Goal: Navigation & Orientation: Find specific page/section

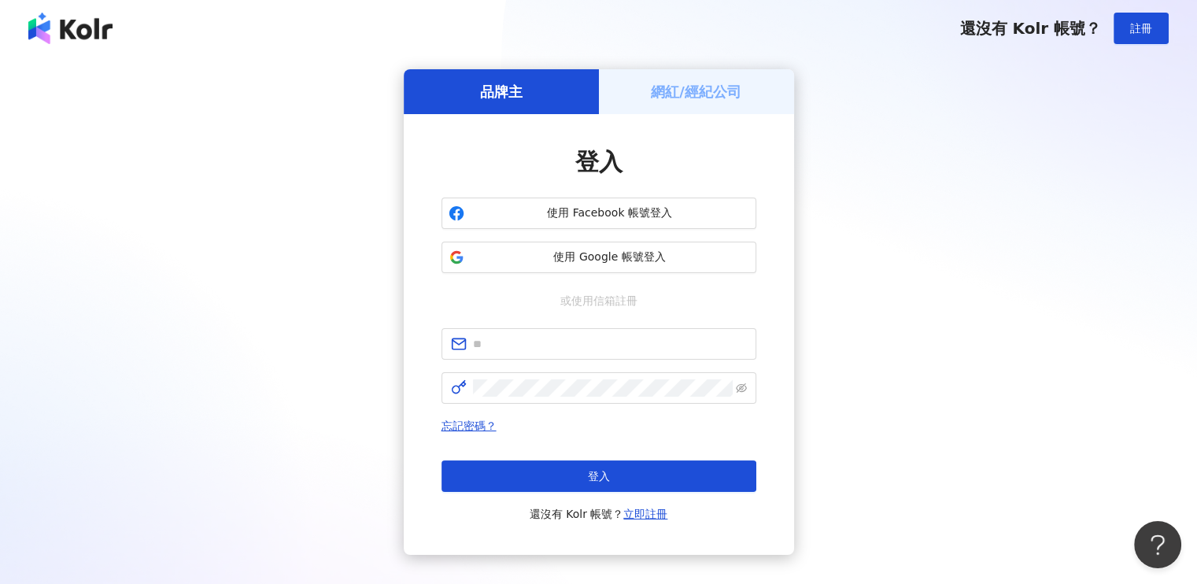
click at [705, 86] on h5 "網紅/經紀公司" at bounding box center [696, 92] width 90 height 20
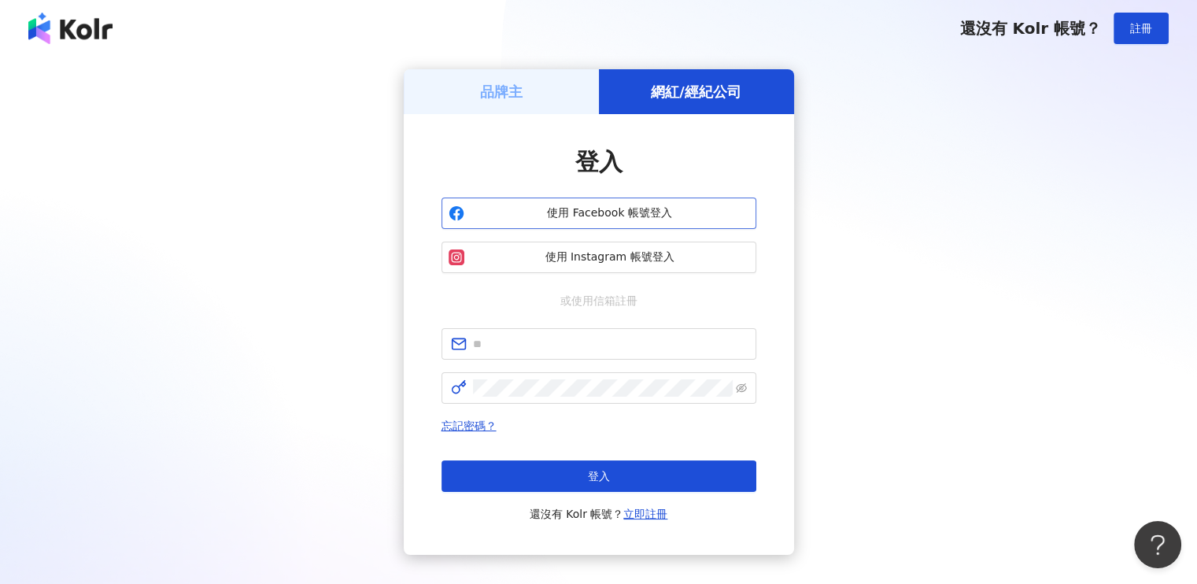
click at [618, 210] on span "使用 Facebook 帳號登入" at bounding box center [609, 213] width 279 height 16
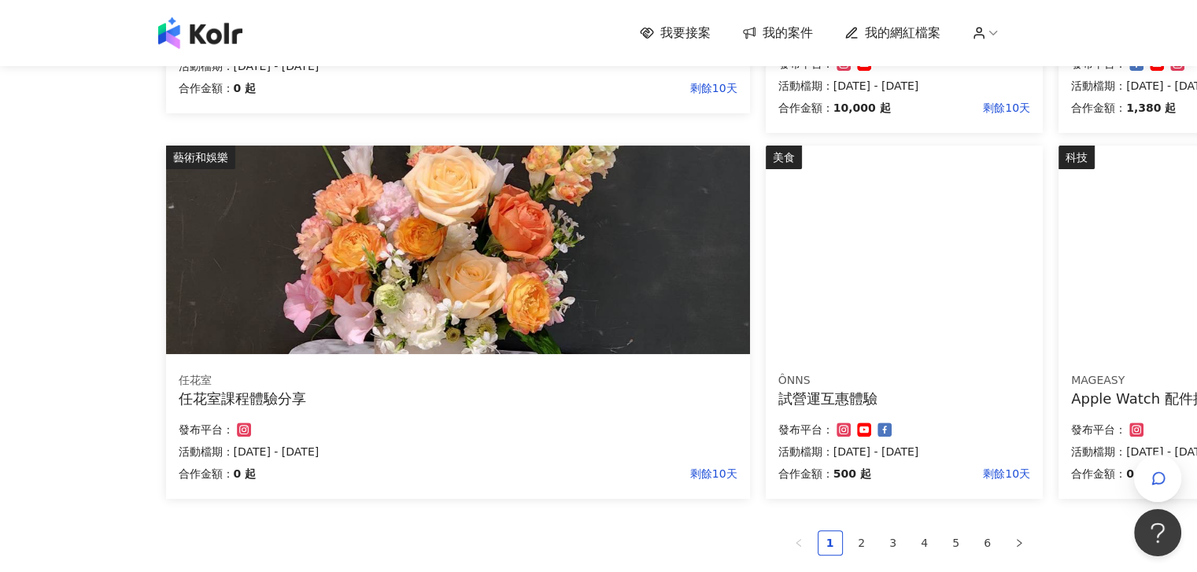
scroll to position [1087, 0]
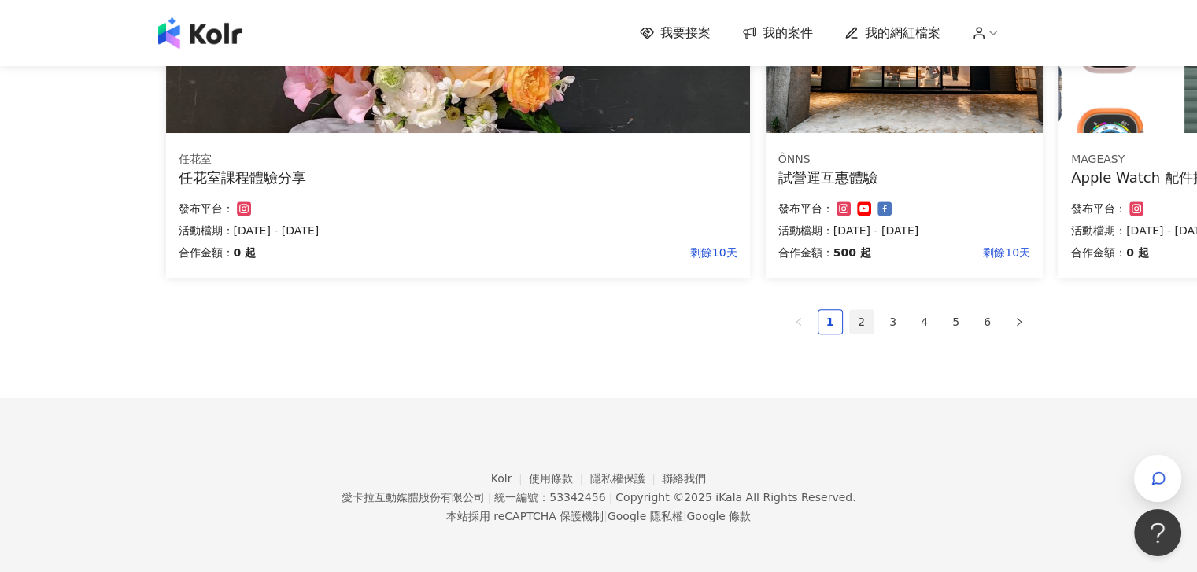
click at [858, 326] on link "2" at bounding box center [862, 322] width 24 height 24
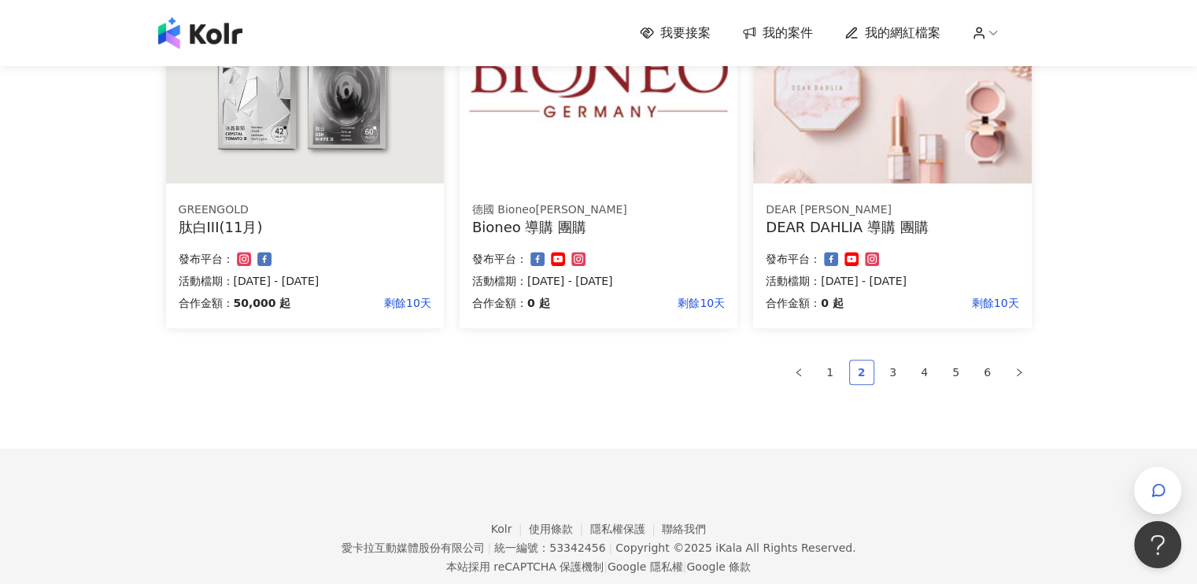
scroll to position [1055, 0]
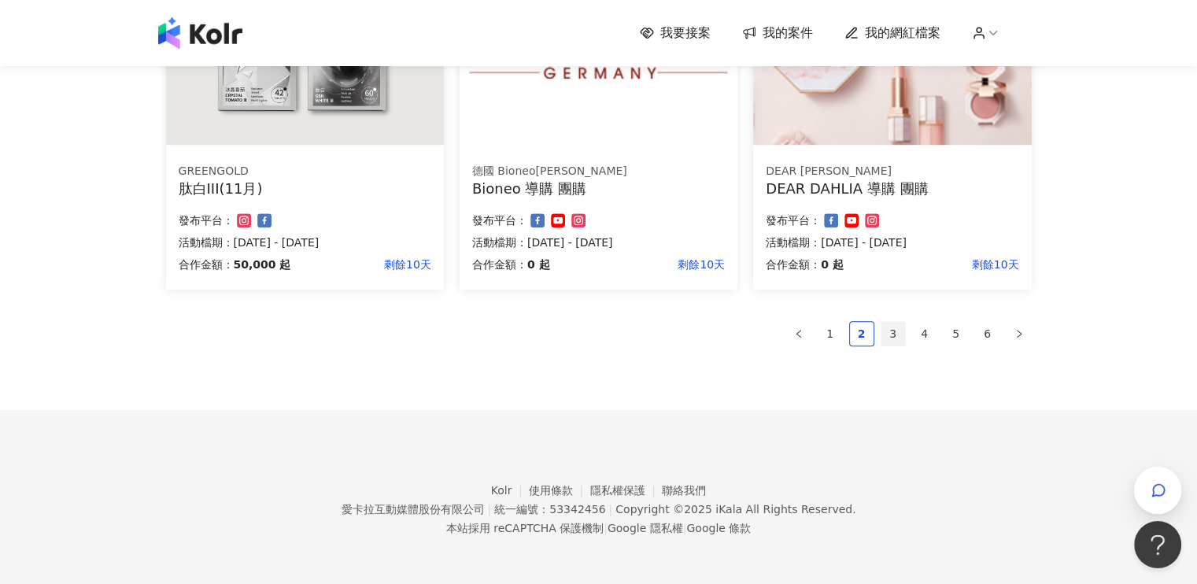
click at [895, 330] on link "3" at bounding box center [893, 334] width 24 height 24
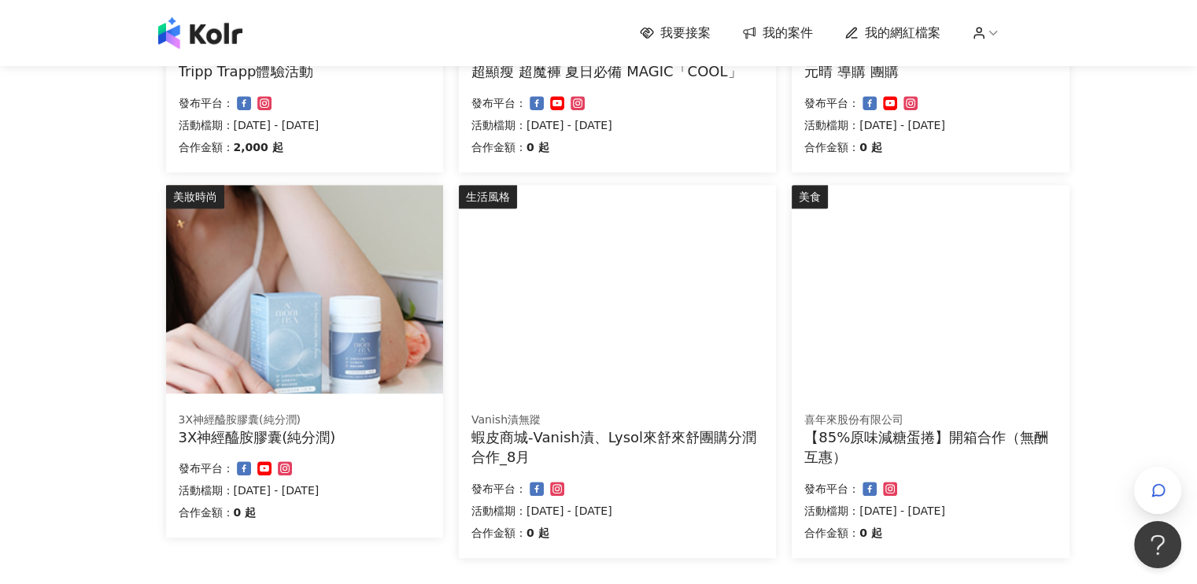
scroll to position [944, 0]
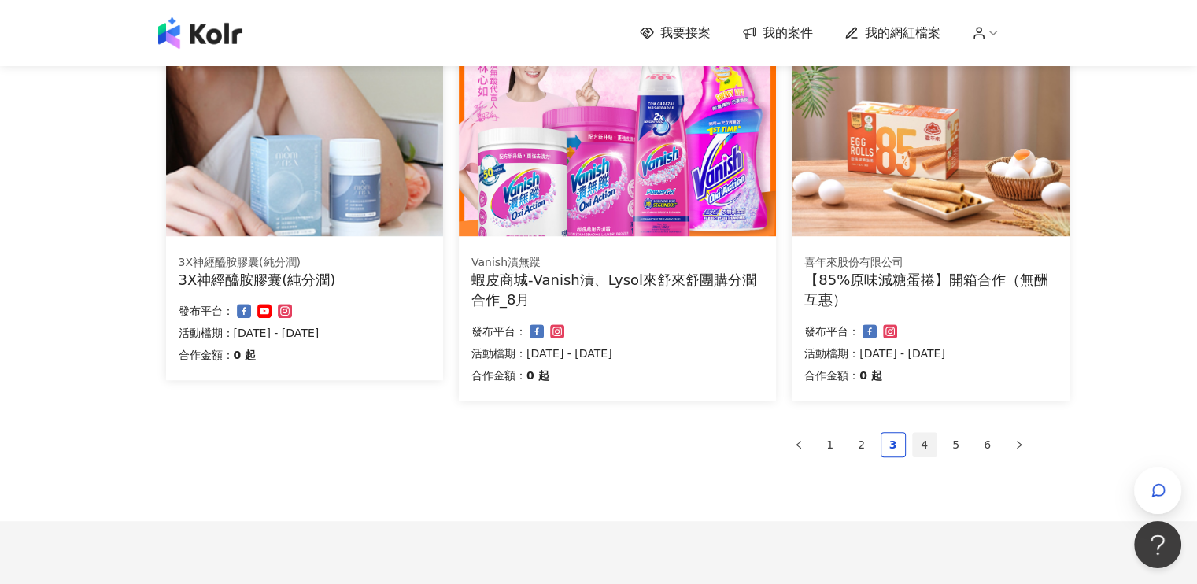
click at [927, 443] on link "4" at bounding box center [925, 445] width 24 height 24
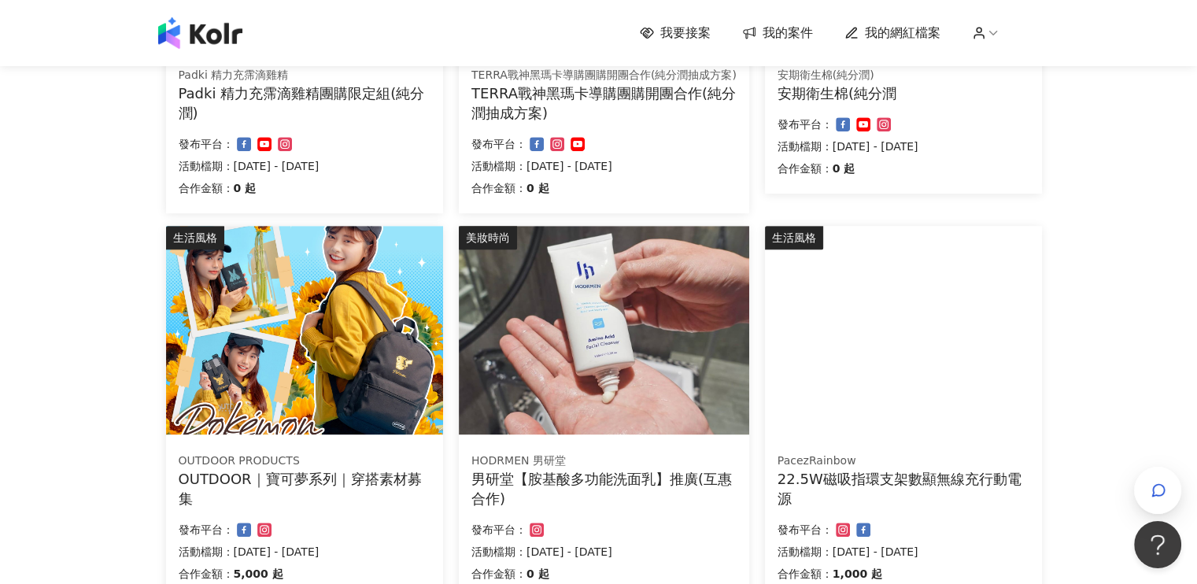
scroll to position [964, 0]
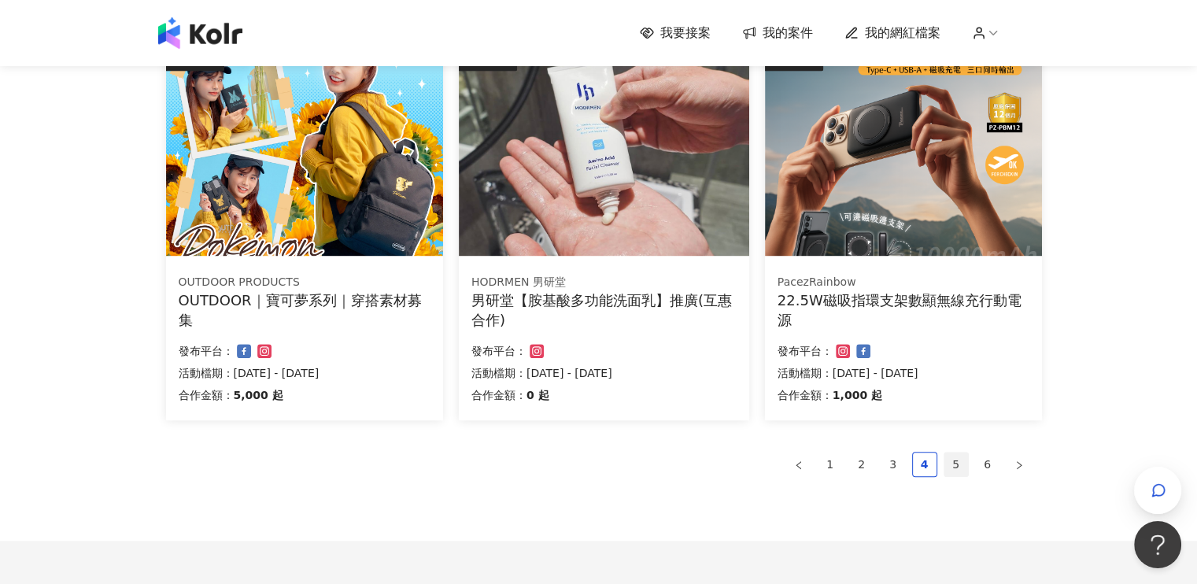
click at [957, 470] on link "5" at bounding box center [956, 464] width 24 height 24
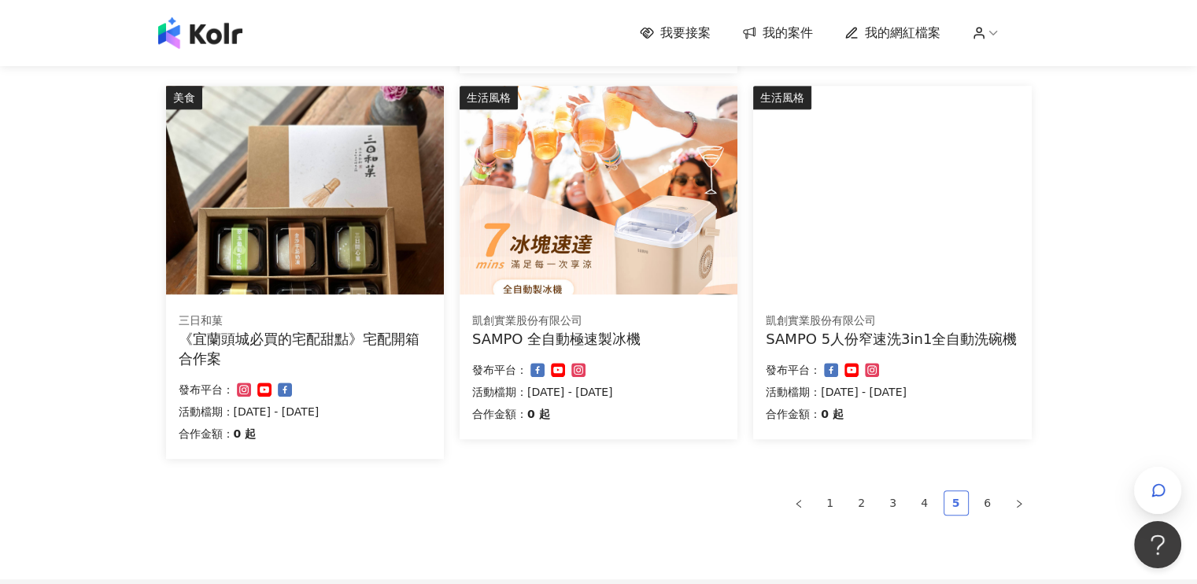
scroll to position [944, 0]
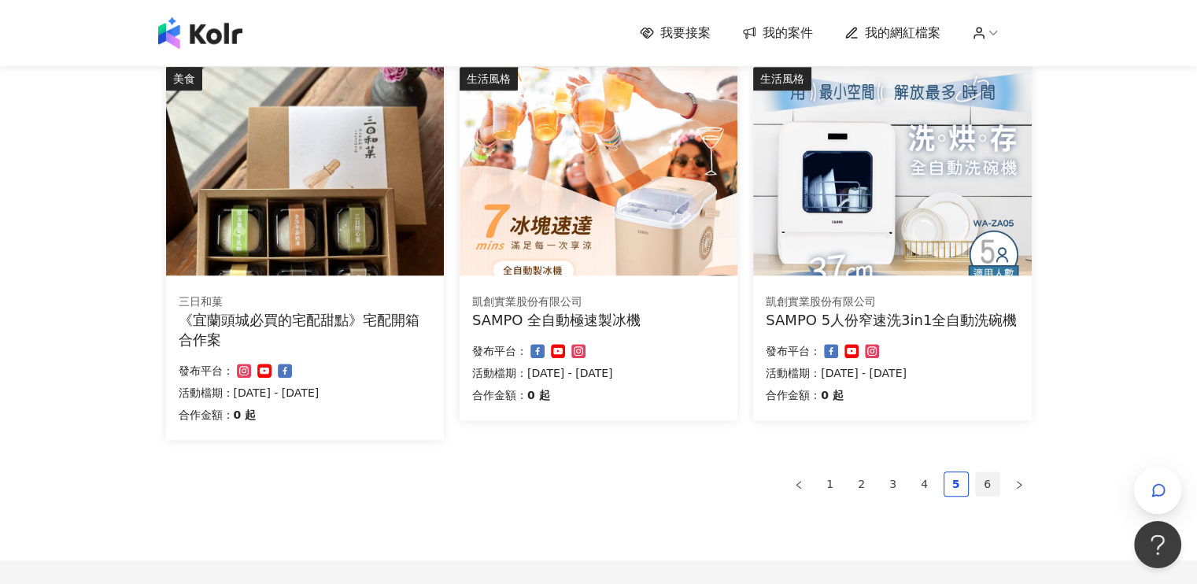
click at [980, 488] on link "6" at bounding box center [988, 484] width 24 height 24
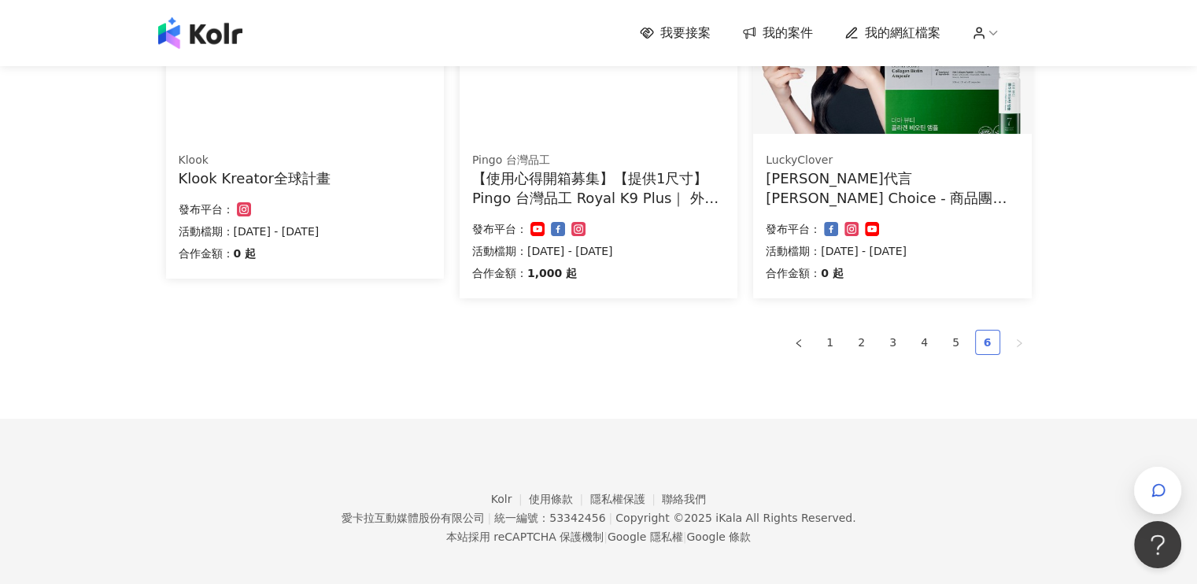
scroll to position [324, 0]
